Goal: Find specific page/section: Find specific page/section

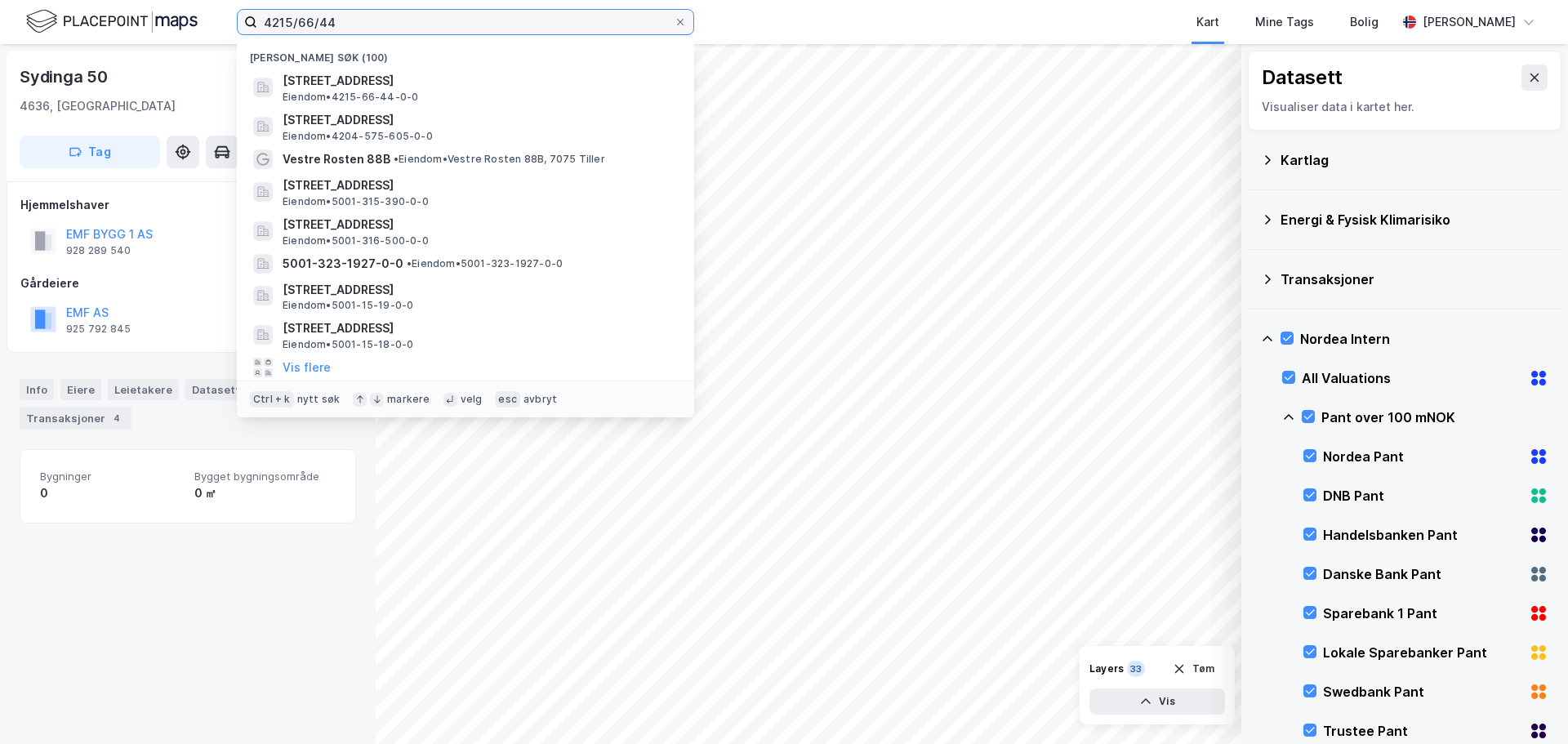
click at [355, 15] on input "4215/66/44" at bounding box center [466, 22] width 417 height 24
drag, startPoint x: 354, startPoint y: 23, endPoint x: 22, endPoint y: 5, distance: 332.5
click at [22, 5] on div "4215/66/44 Nylige søk (100) Sydinga 69, 4636, [GEOGRAPHIC_DATA], [GEOGRAPHIC_DA…" at bounding box center [784, 22] width 1568 height 44
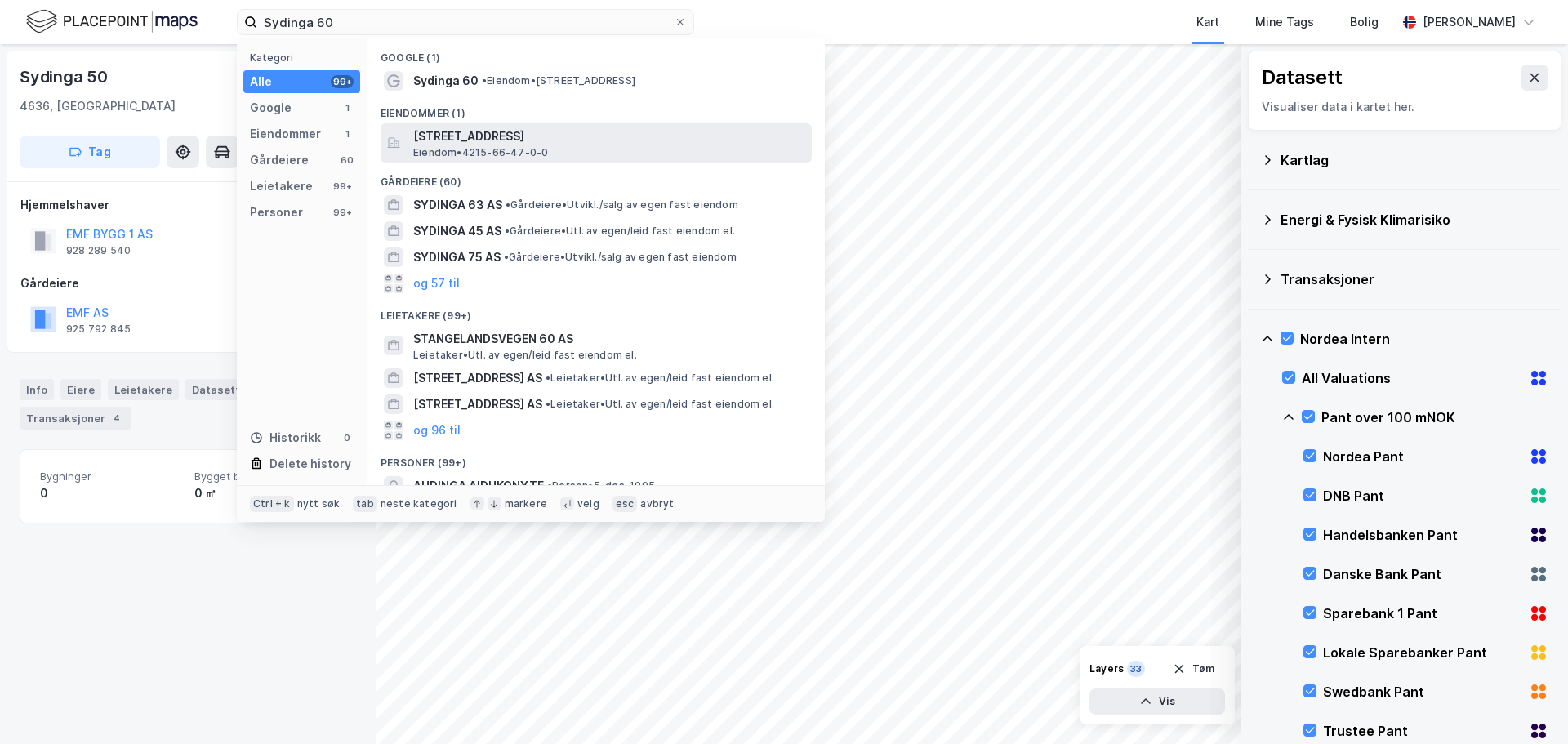
click at [425, 137] on span "[STREET_ADDRESS]" at bounding box center [609, 137] width 392 height 20
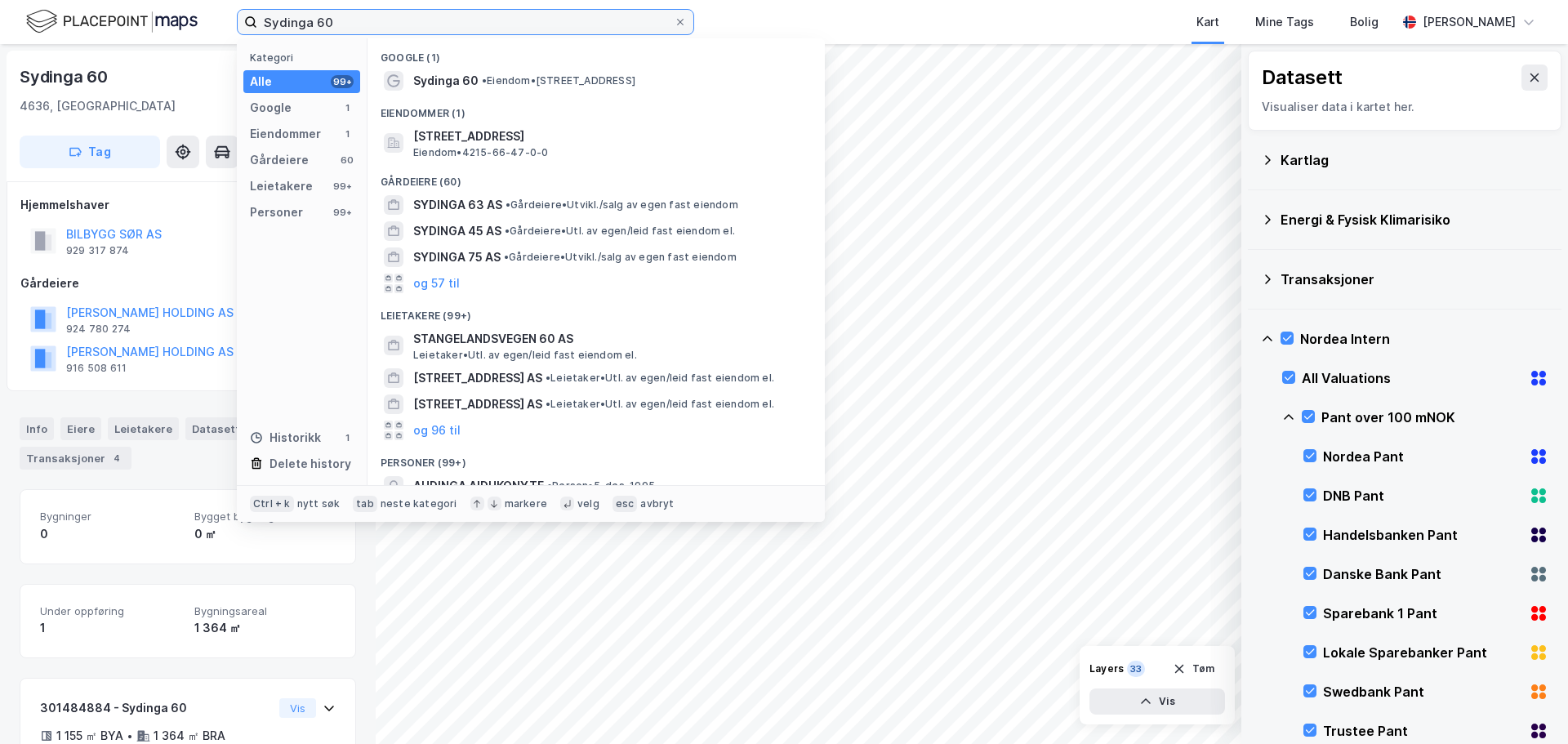
drag, startPoint x: 365, startPoint y: 24, endPoint x: 117, endPoint y: 4, distance: 248.8
click at [112, 2] on div "Sydinga 60 Kategori Alle 99+ Google 1 Eiendommer 1 Gårdeiere 60 Leietakere 99+ …" at bounding box center [784, 22] width 1568 height 44
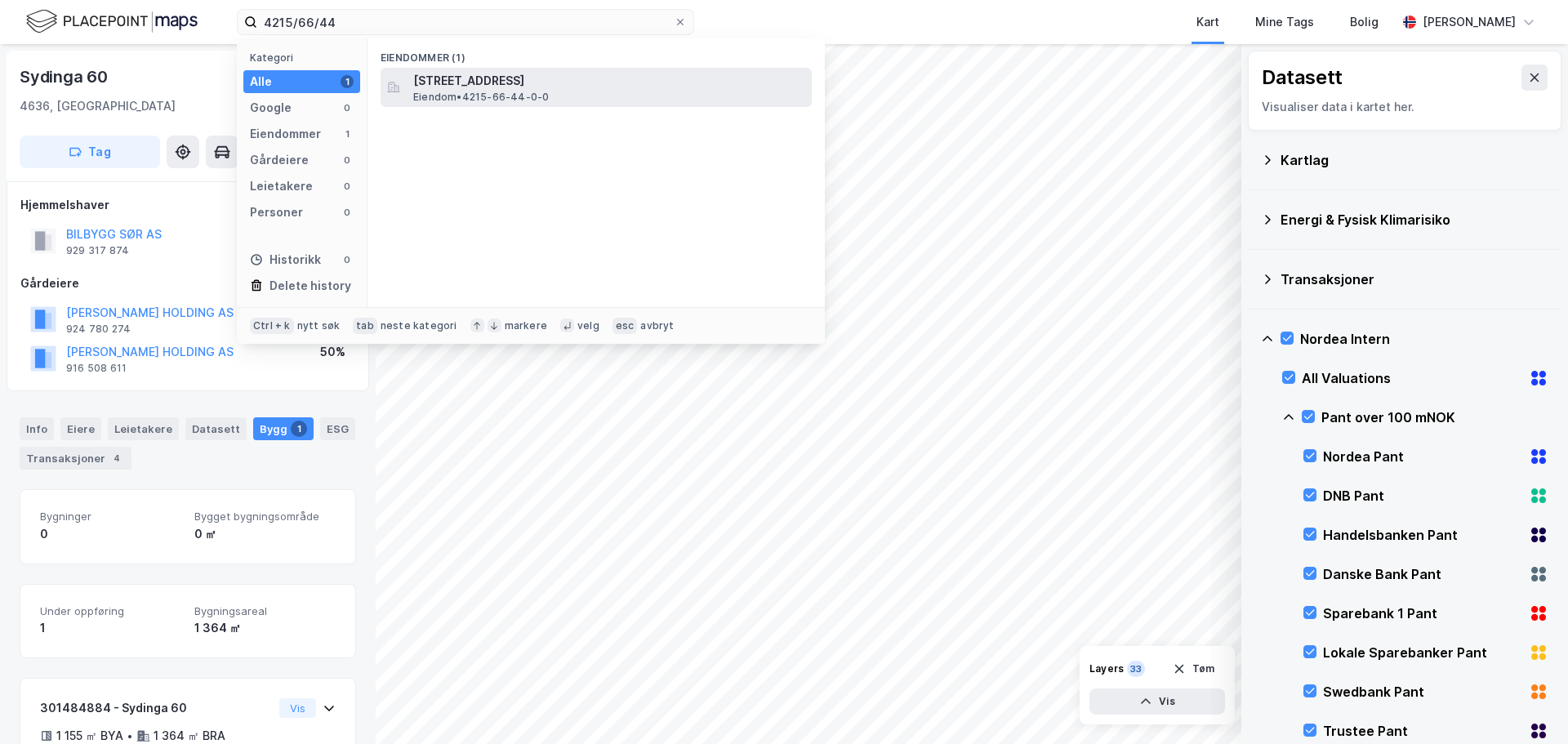
click at [522, 92] on span "Eiendom • 4215-66-44-0-0" at bounding box center [481, 97] width 136 height 13
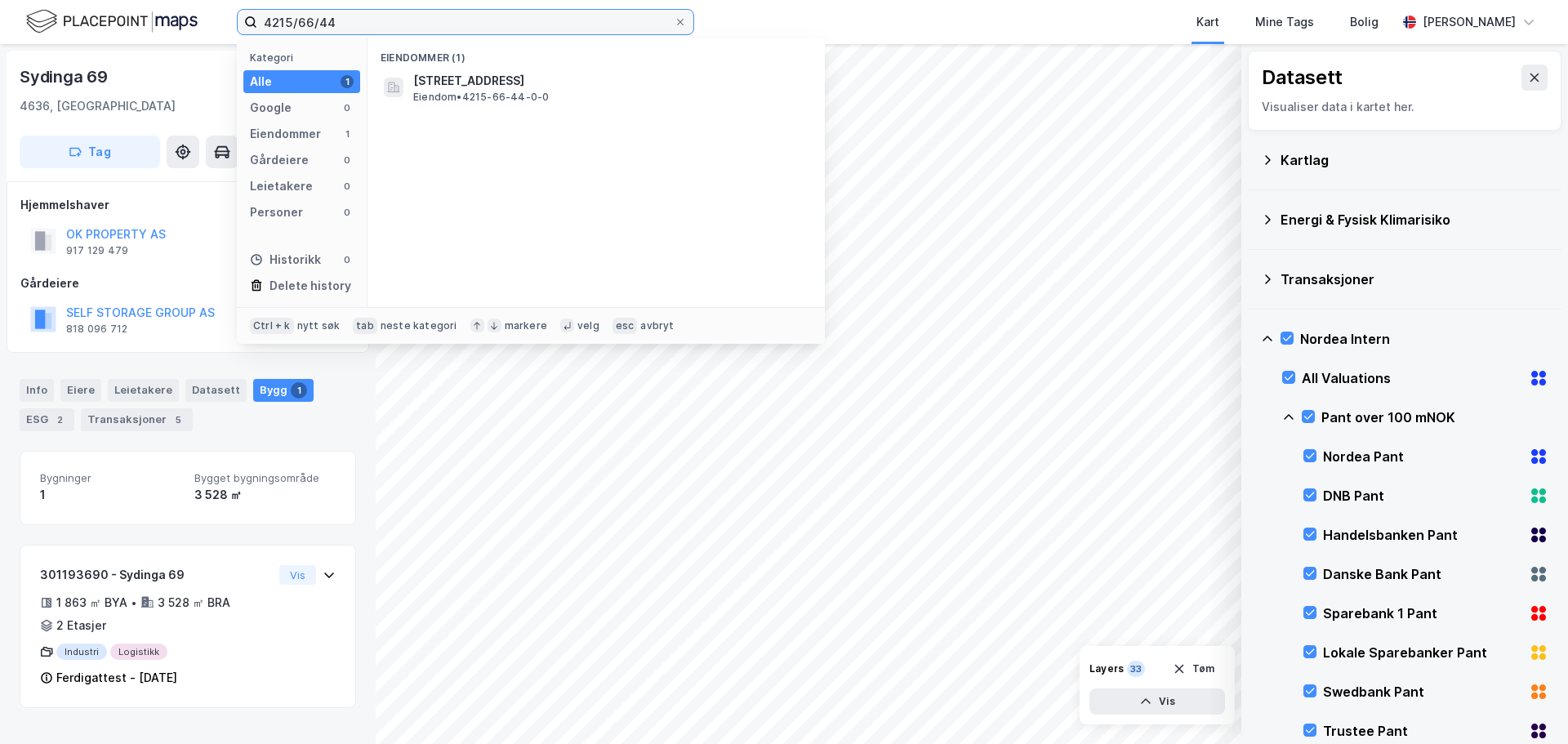
drag, startPoint x: 298, startPoint y: 21, endPoint x: 364, endPoint y: 25, distance: 66.1
click at [364, 25] on input "4215/66/44" at bounding box center [466, 22] width 417 height 24
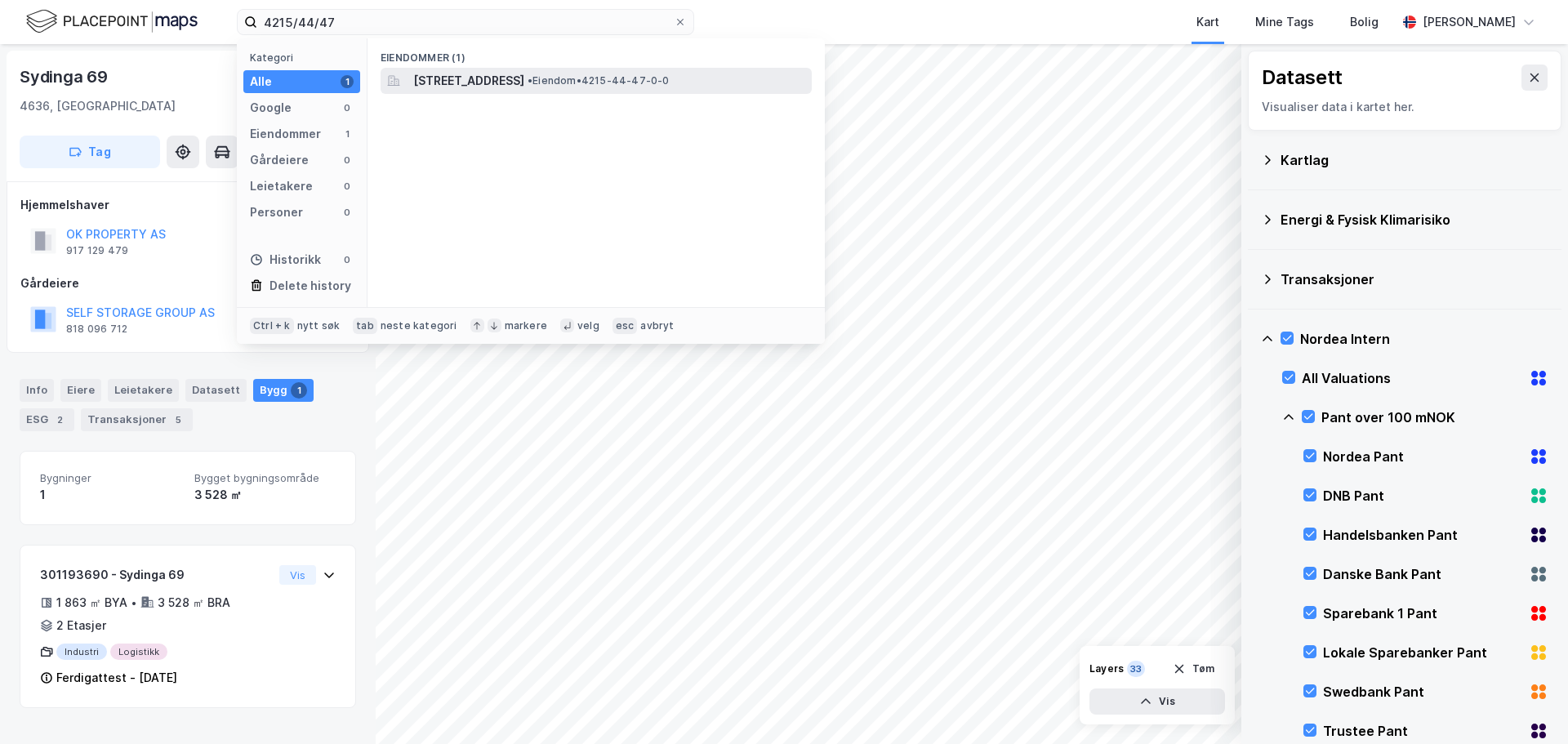
click at [490, 81] on span "[STREET_ADDRESS]" at bounding box center [468, 81] width 111 height 20
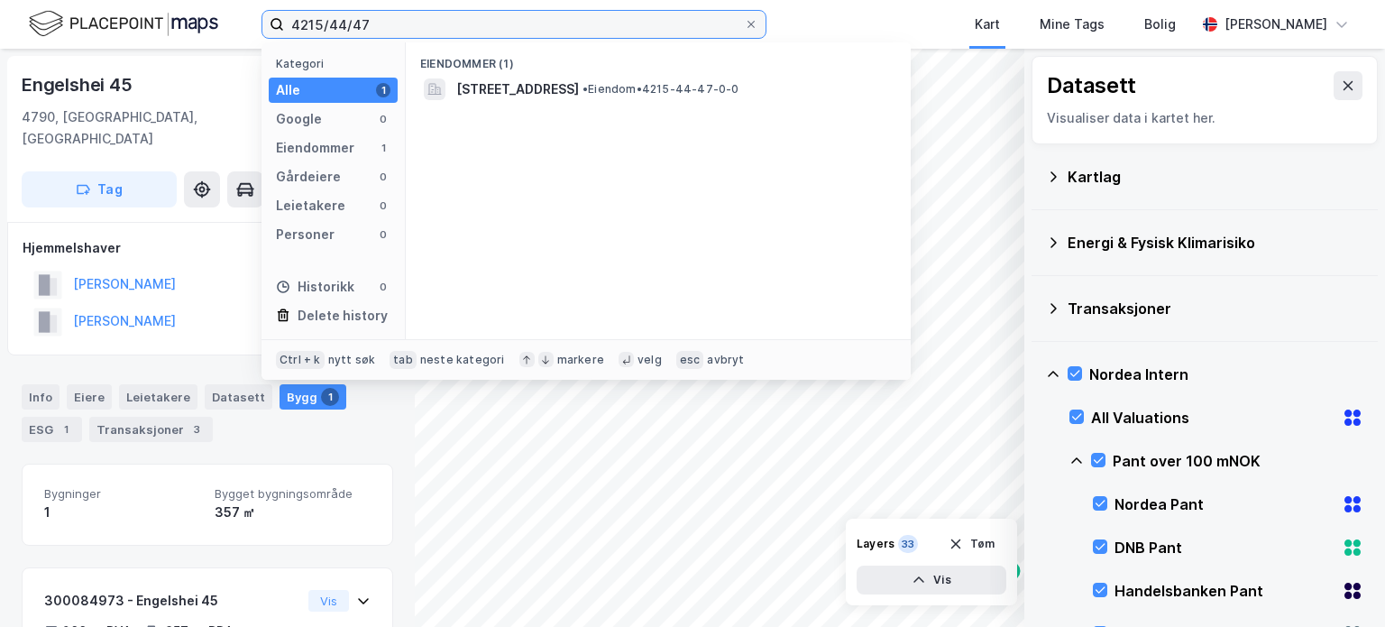
click at [364, 25] on input "4215/44/47" at bounding box center [514, 24] width 460 height 27
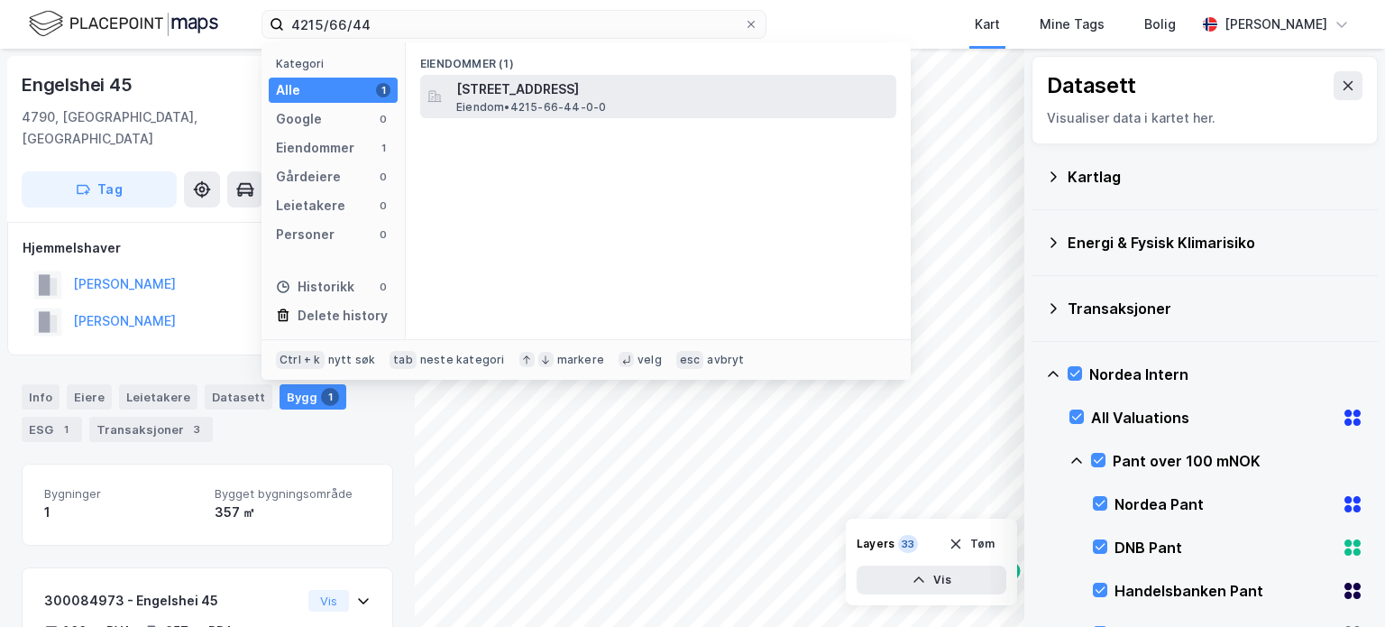
click at [582, 93] on span "[STREET_ADDRESS]" at bounding box center [672, 89] width 433 height 22
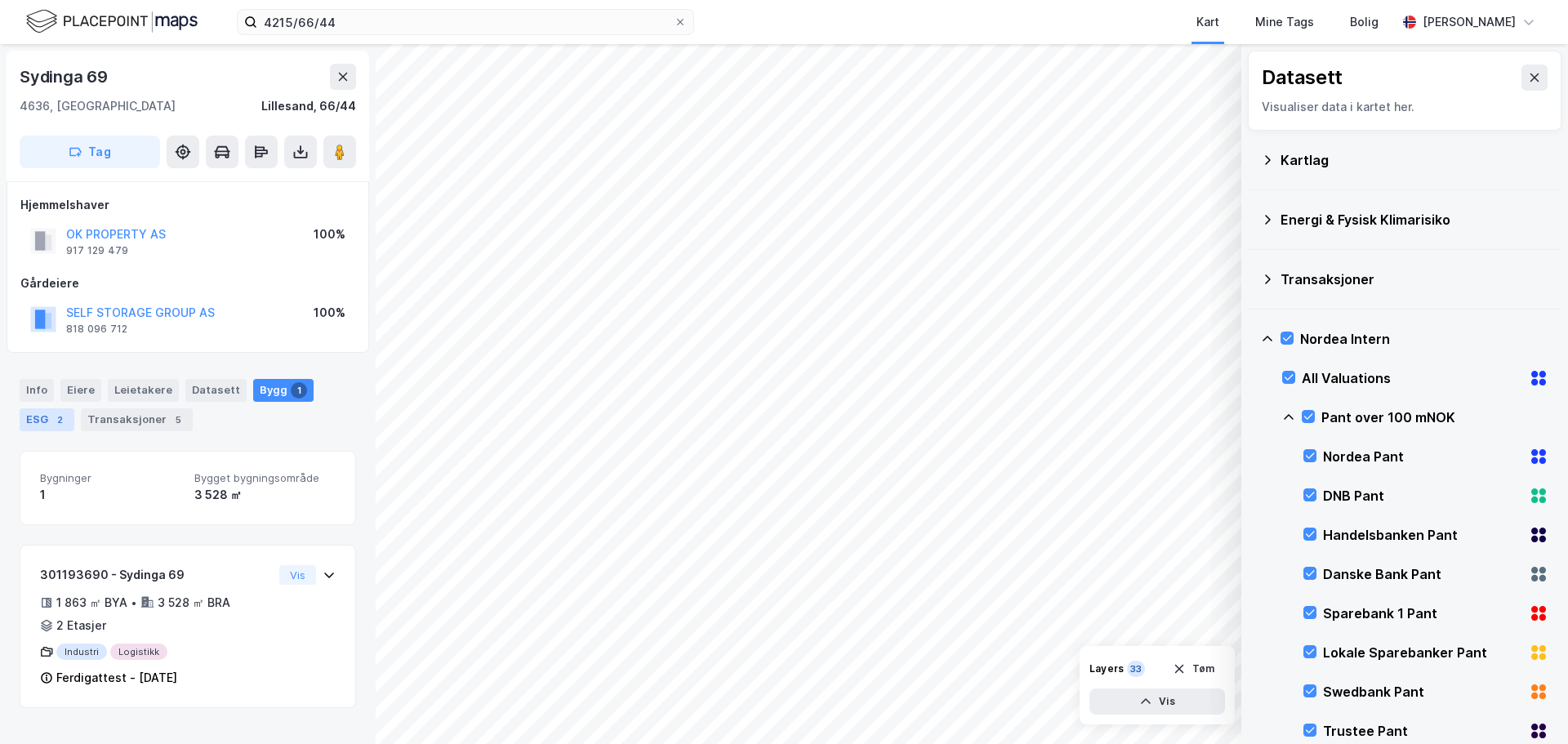
click at [45, 420] on div "ESG 2" at bounding box center [47, 420] width 54 height 23
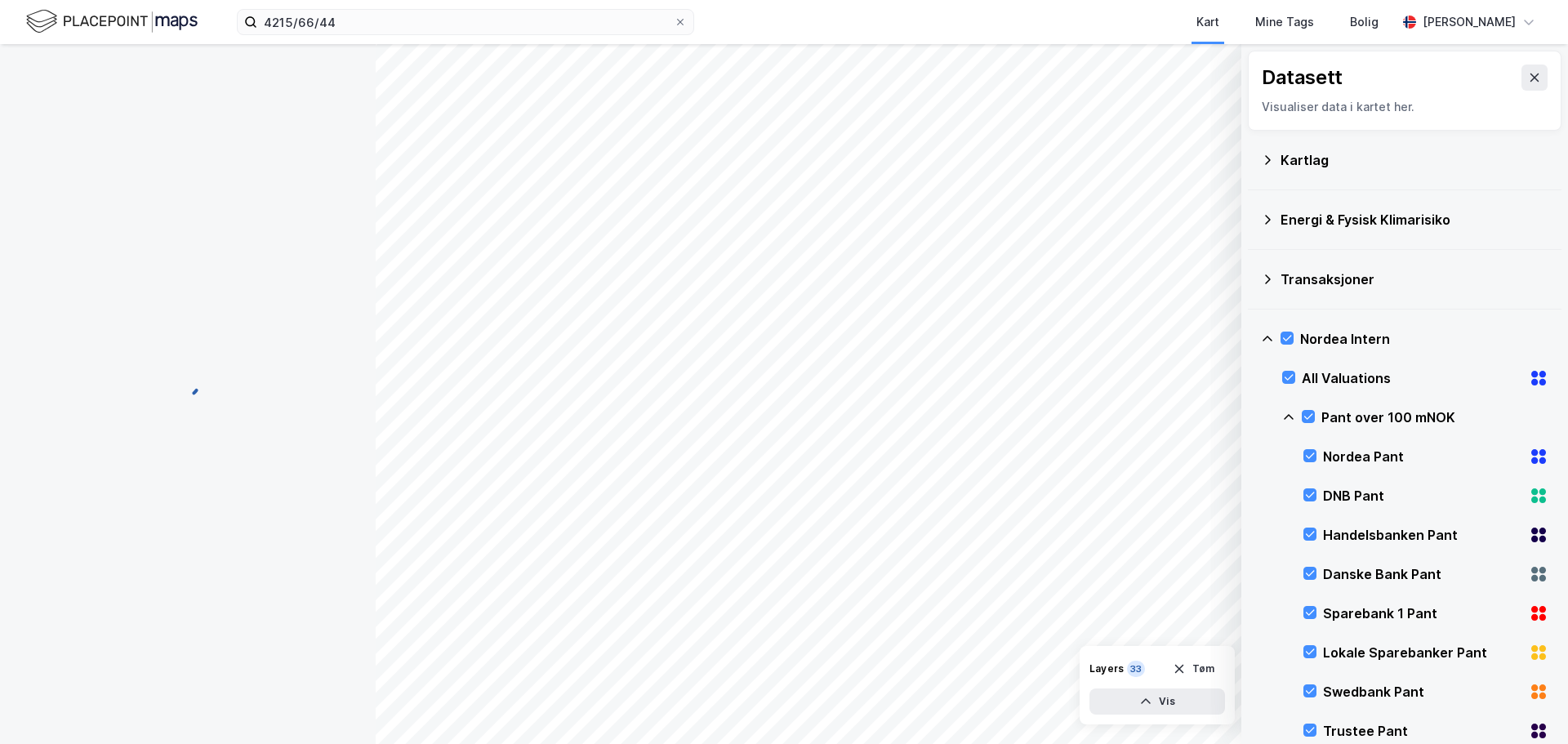
scroll to position [7, 0]
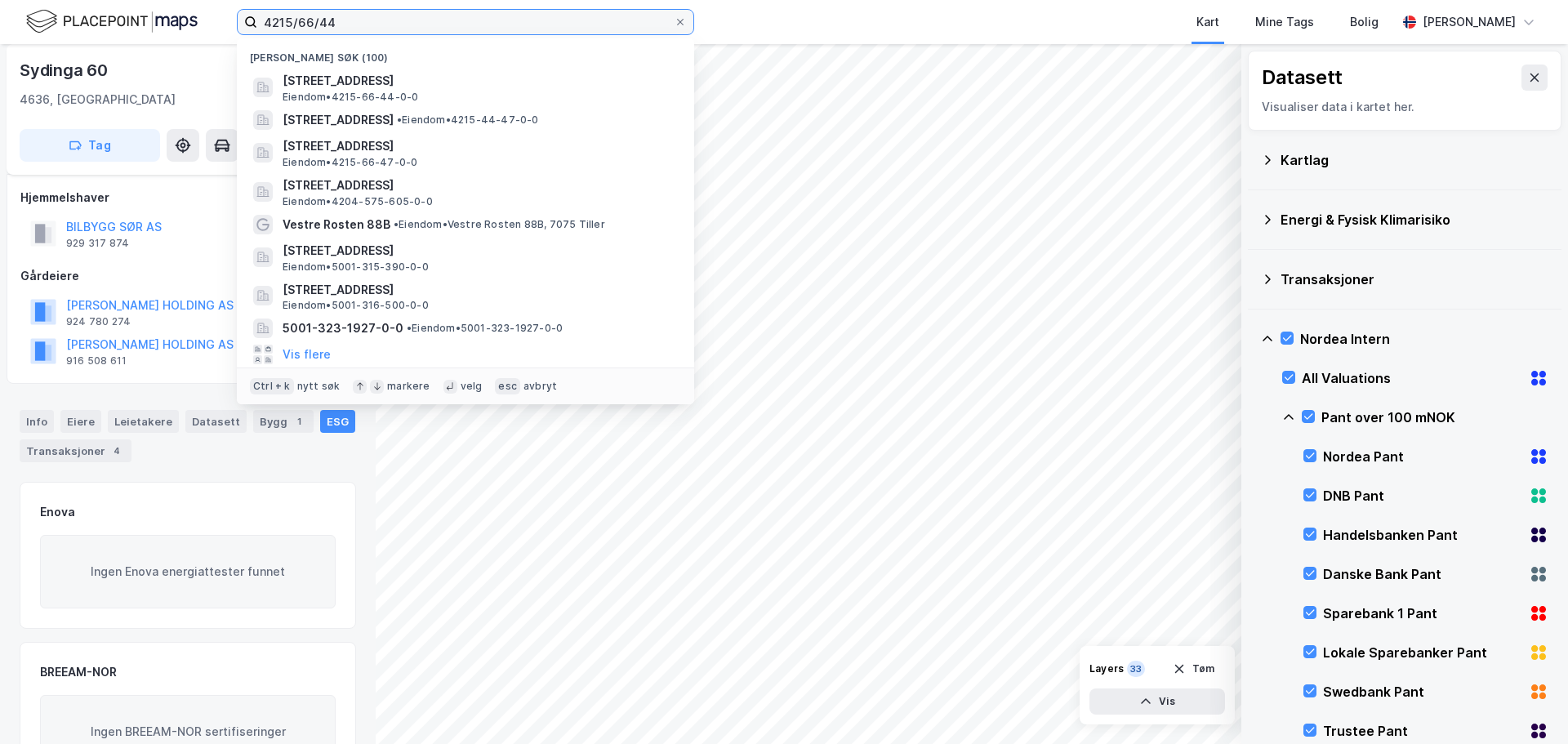
drag, startPoint x: 363, startPoint y: 21, endPoint x: 177, endPoint y: 8, distance: 186.5
click at [177, 8] on div "4215/66/44 Nylige søk (100) Sydinga 69, 4636, [GEOGRAPHIC_DATA], [GEOGRAPHIC_DA…" at bounding box center [784, 22] width 1568 height 44
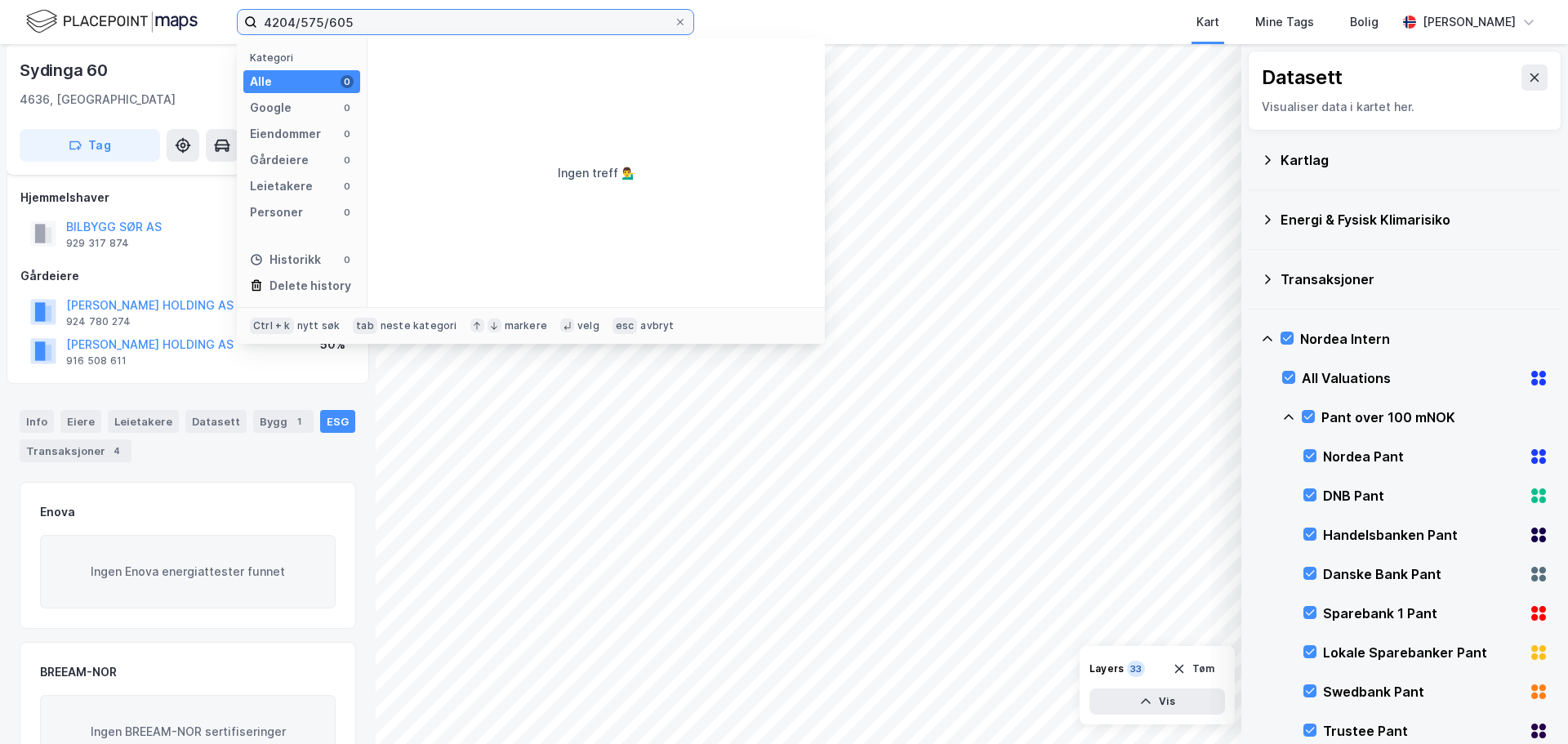
type input "4204/575/605"
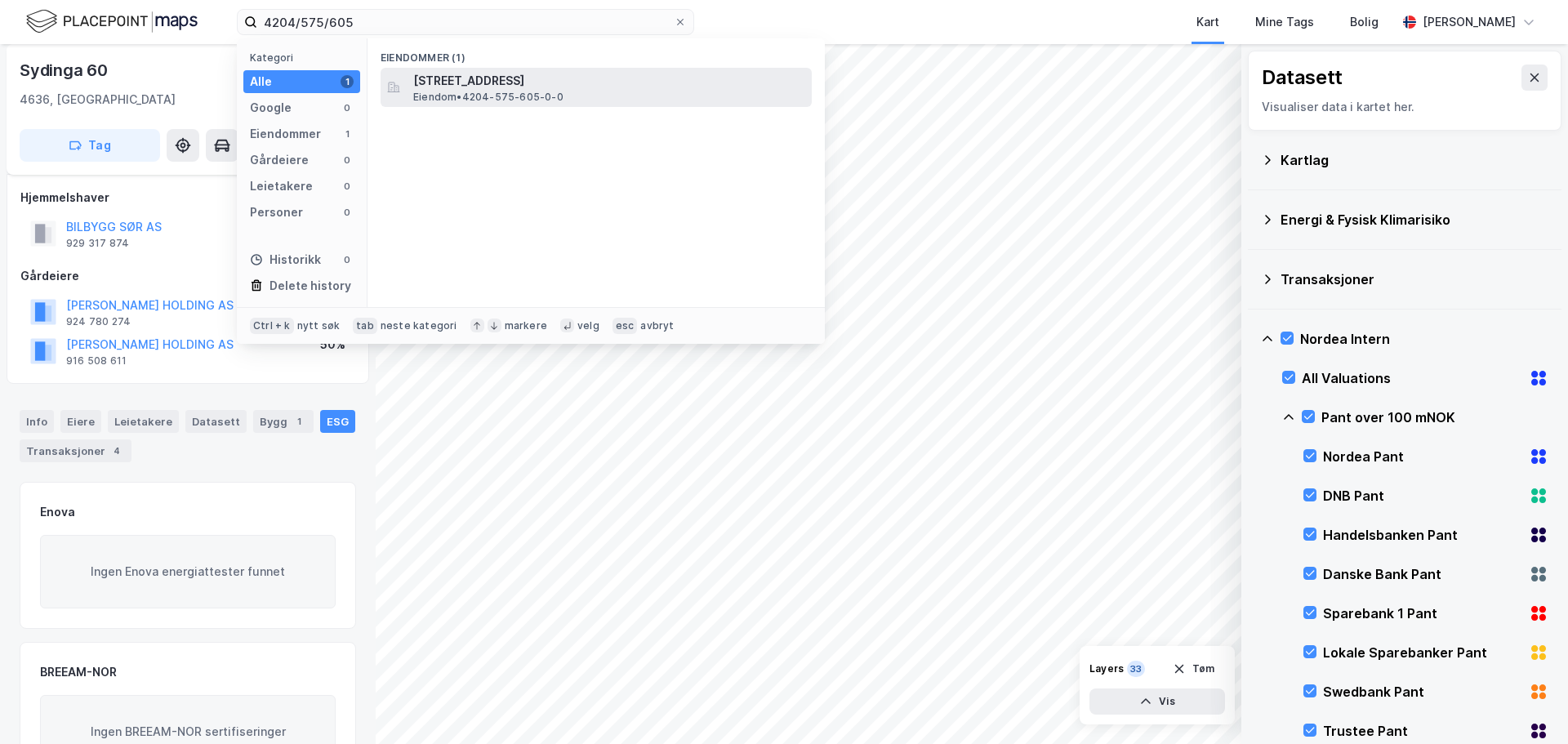
click at [569, 82] on span "[STREET_ADDRESS]" at bounding box center [609, 81] width 392 height 20
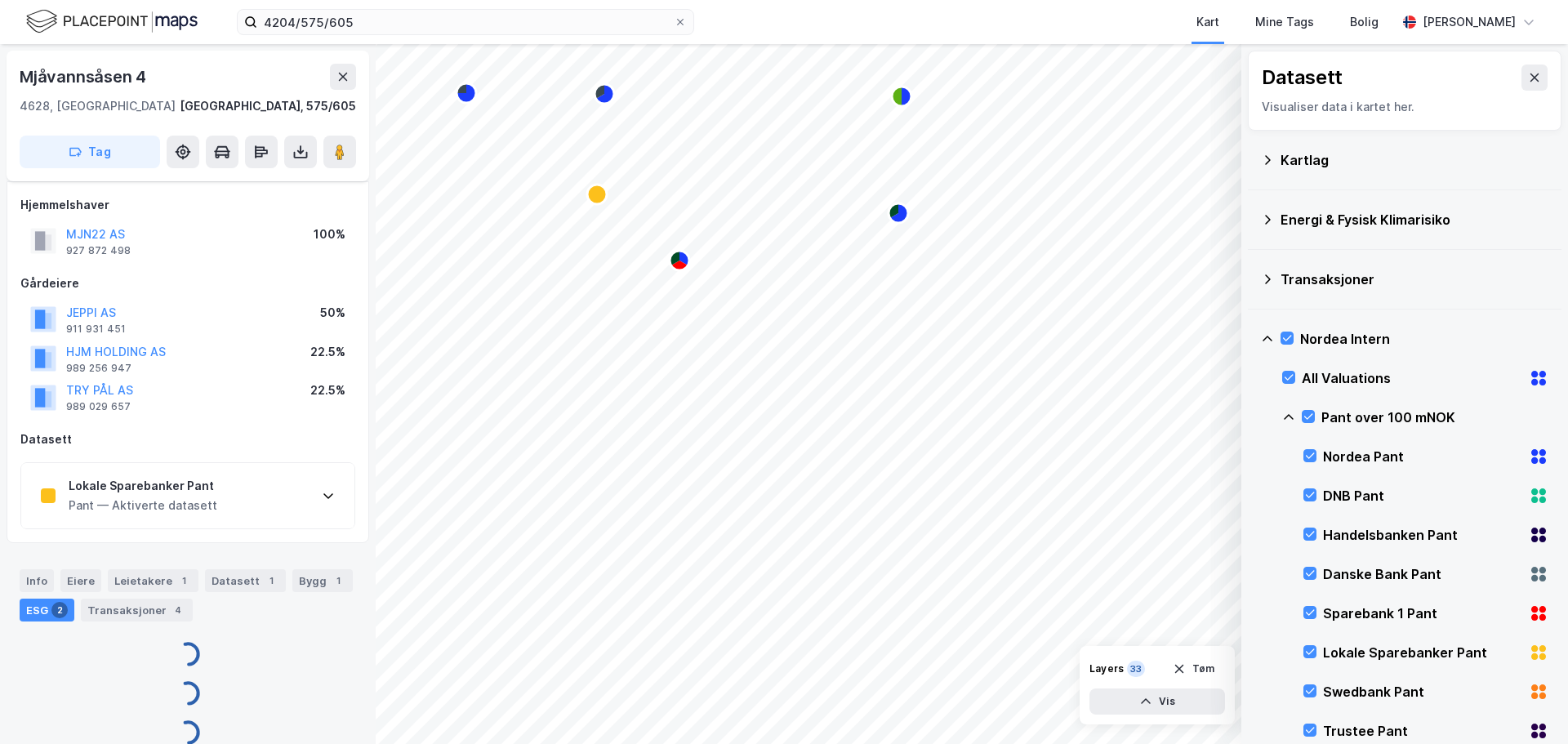
scroll to position [7, 0]
